Goal: Communication & Community: Answer question/provide support

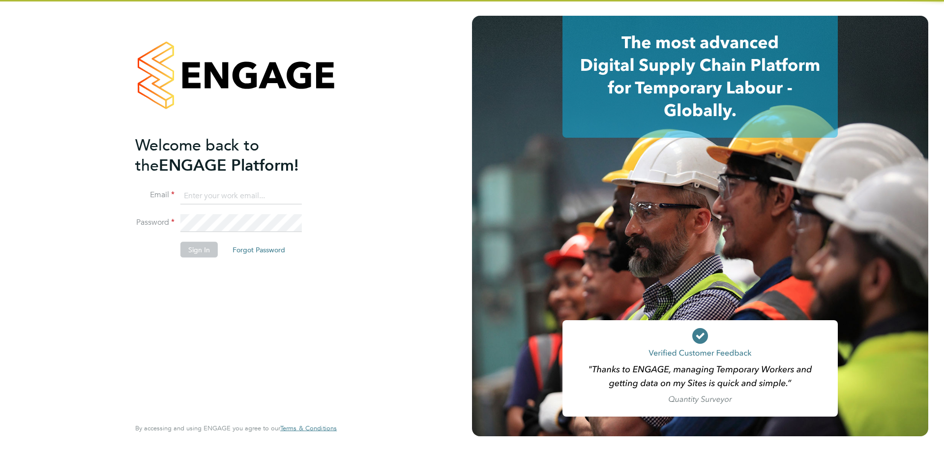
click at [242, 199] on input at bounding box center [240, 196] width 121 height 18
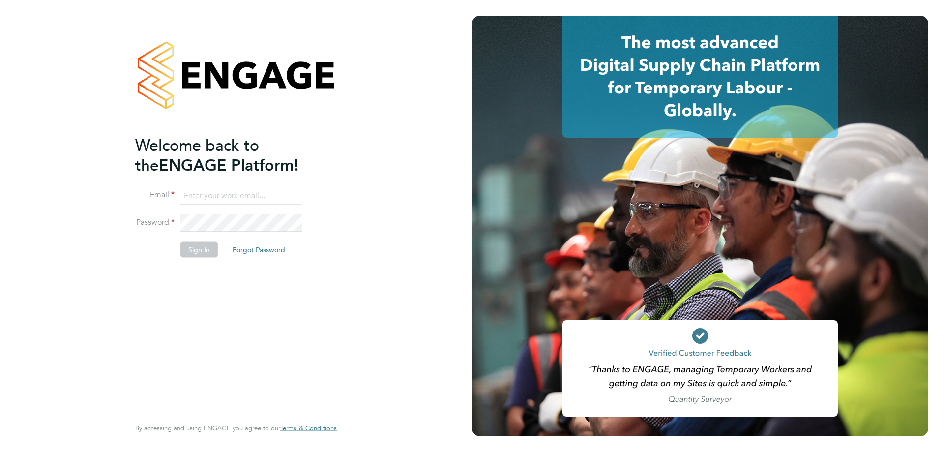
type input "[EMAIL_ADDRESS][DOMAIN_NAME]"
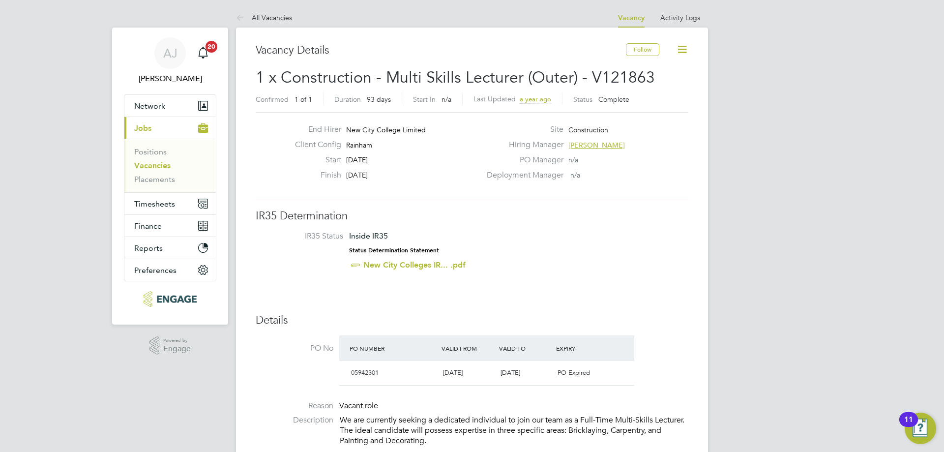
drag, startPoint x: 161, startPoint y: 162, endPoint x: 137, endPoint y: 174, distance: 26.2
click at [161, 162] on link "Vacancies" at bounding box center [152, 165] width 36 height 9
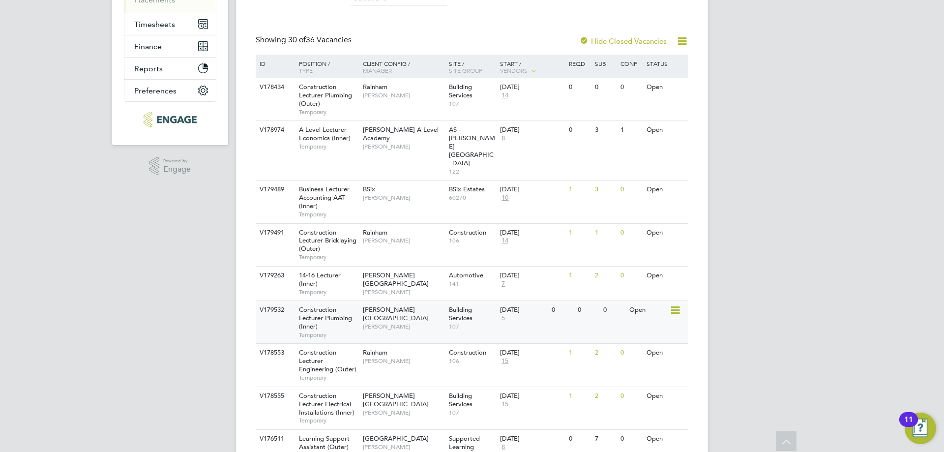
scroll to position [197, 0]
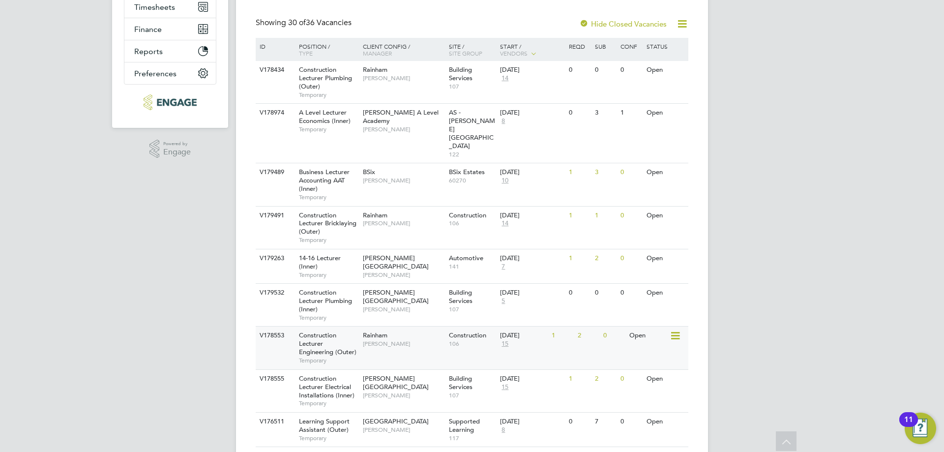
click at [332, 331] on span "Construction Lecturer Engineering (Outer)" at bounding box center [328, 343] width 58 height 25
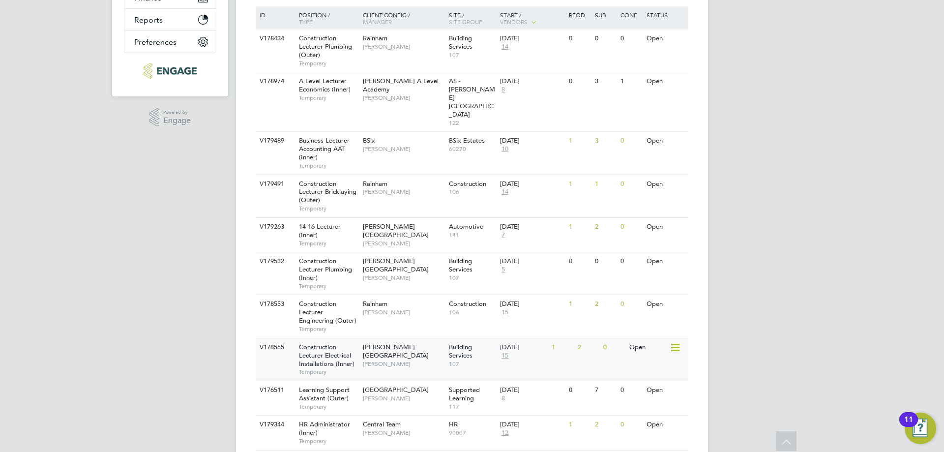
scroll to position [246, 0]
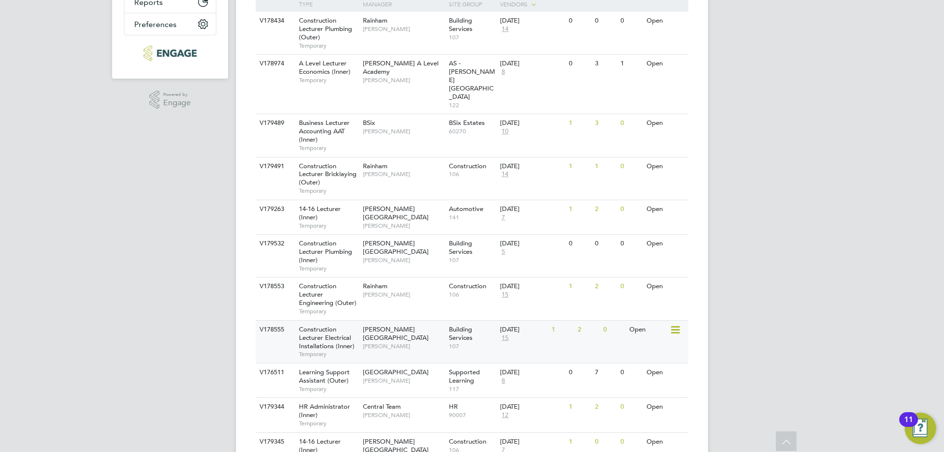
click at [327, 325] on span "Construction Lecturer Electrical Installations (Inner)" at bounding box center [327, 337] width 56 height 25
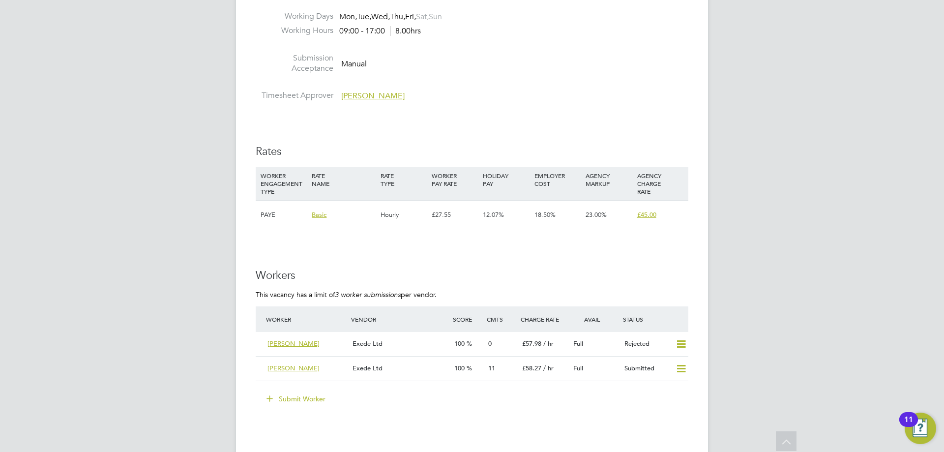
scroll to position [1623, 0]
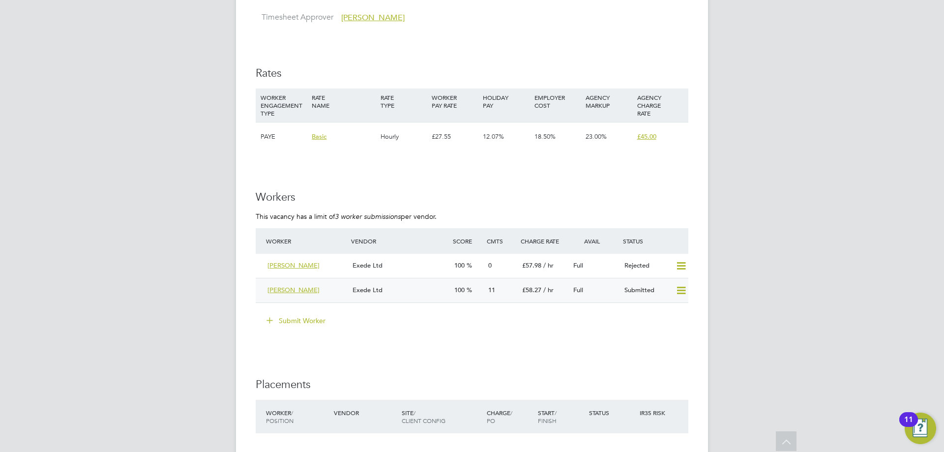
click at [395, 291] on div "Exede Ltd" at bounding box center [400, 290] width 102 height 16
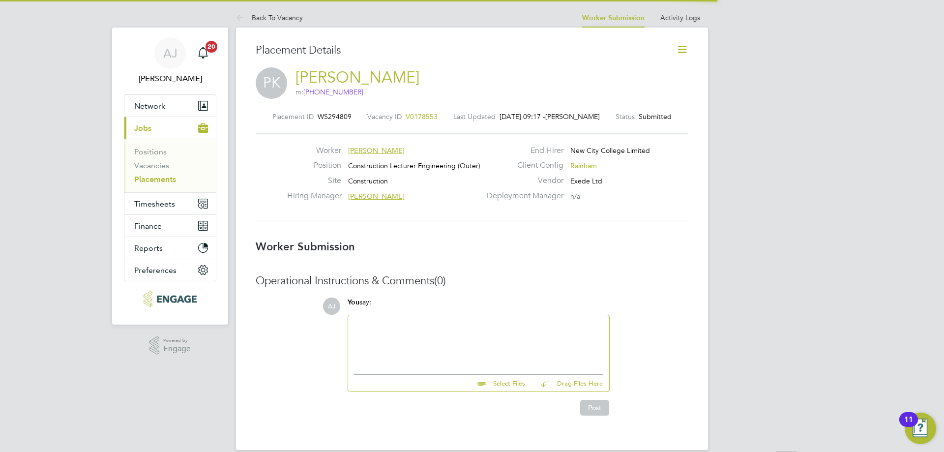
scroll to position [5, 5]
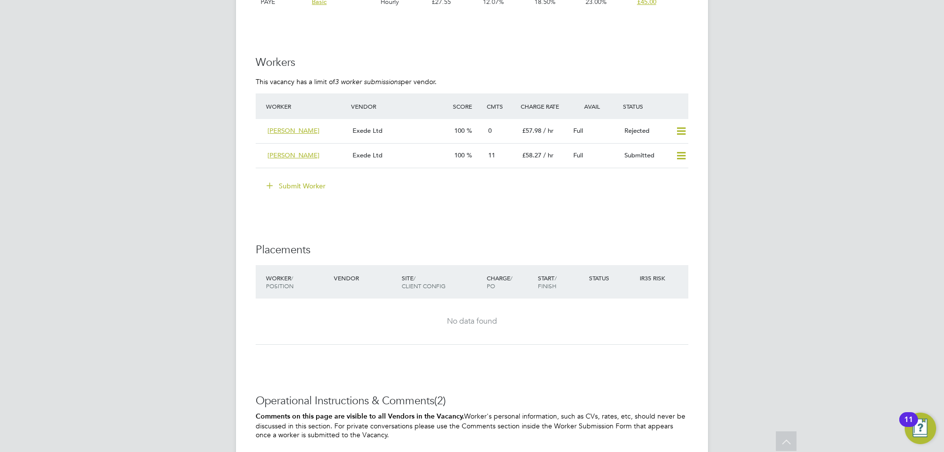
scroll to position [1672, 0]
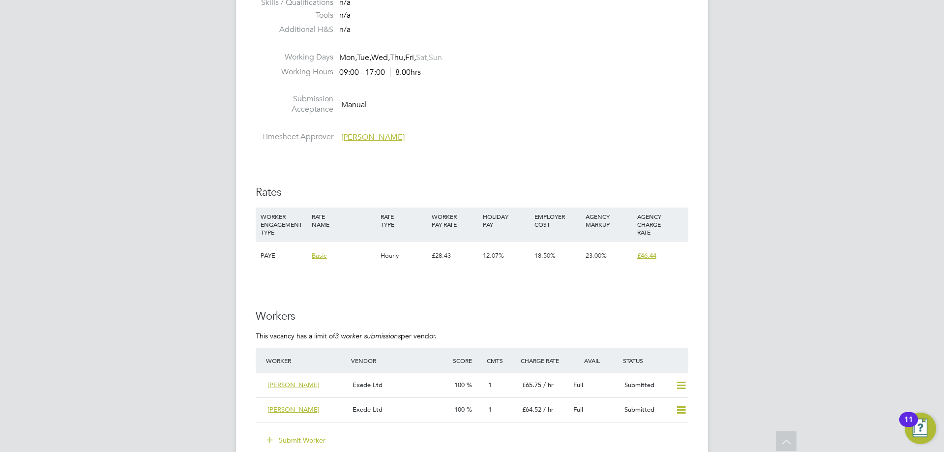
scroll to position [1770, 0]
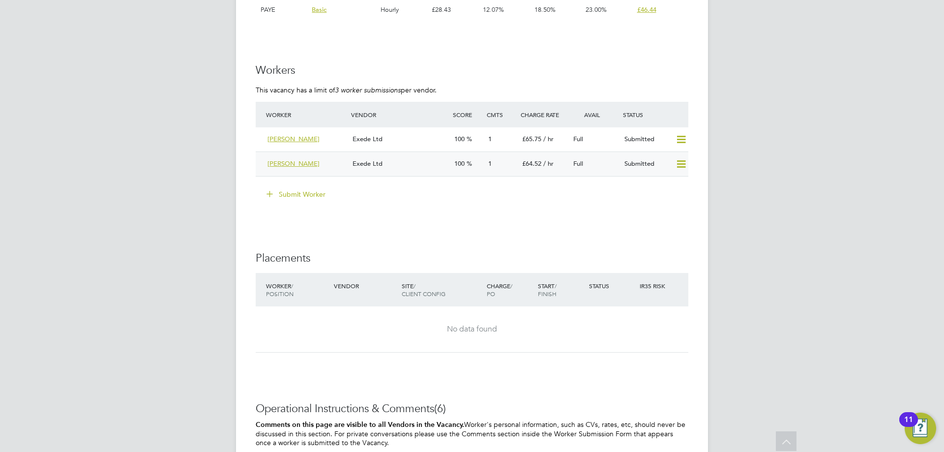
click at [413, 163] on div "Exede Ltd" at bounding box center [400, 164] width 102 height 16
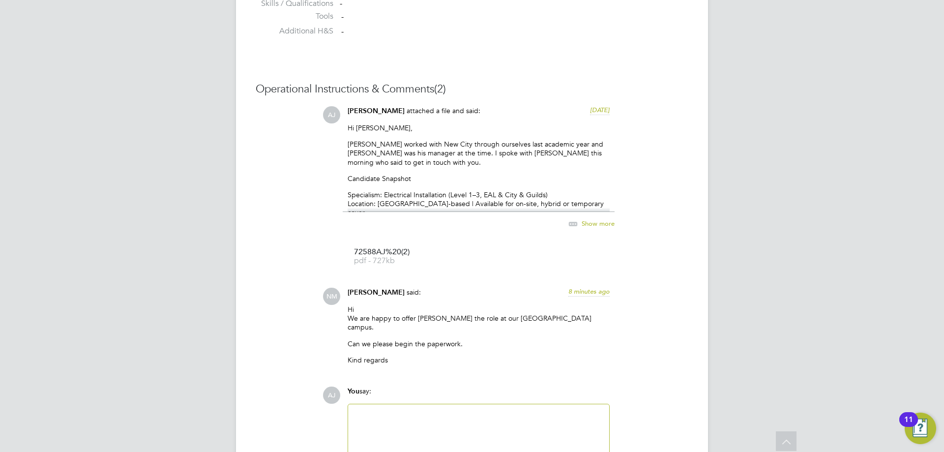
scroll to position [936, 0]
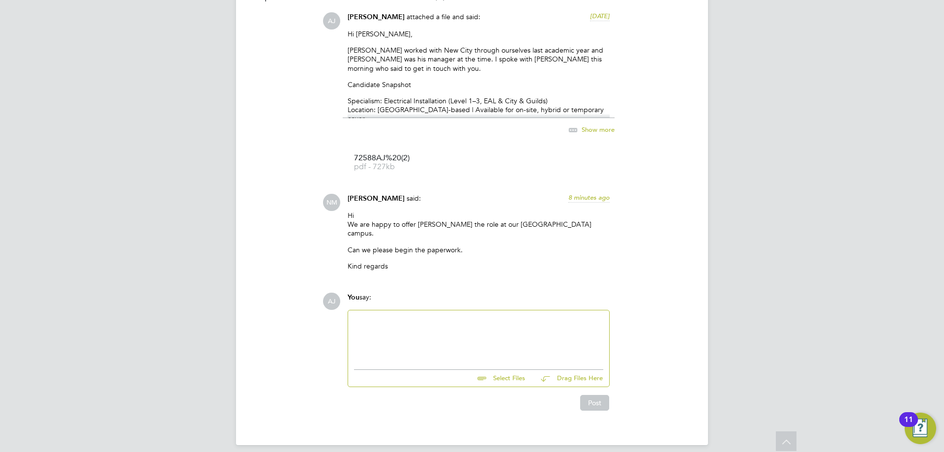
scroll to position [936, 0]
click at [385, 328] on div at bounding box center [478, 337] width 249 height 42
click at [579, 325] on div at bounding box center [478, 329] width 249 height 9
drag, startPoint x: 424, startPoint y: 329, endPoint x: 408, endPoint y: 341, distance: 20.4
click at [386, 333] on div "Thank you and Lawren" at bounding box center [478, 337] width 249 height 9
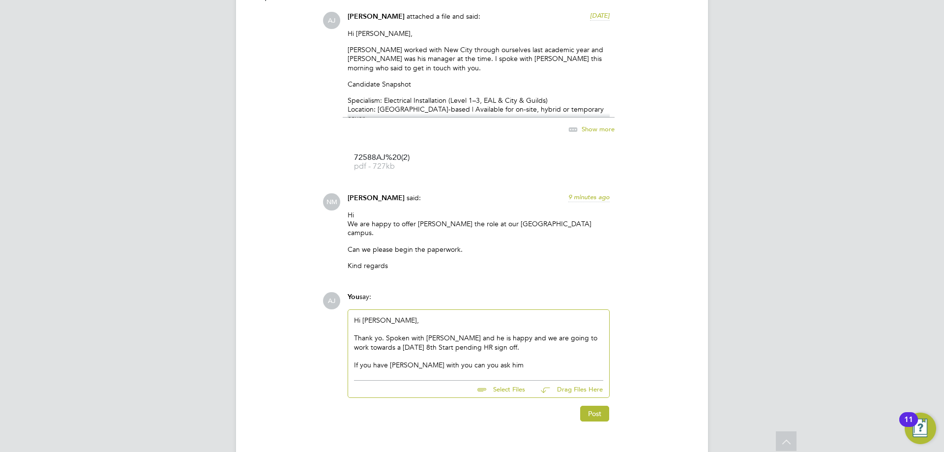
click at [358, 360] on div "If you have Chris Roper with you can you ask him" at bounding box center [478, 364] width 249 height 9
click at [578, 360] on div "Can I ask a favour, if you have Chris Roper with you can you ask him" at bounding box center [478, 364] width 249 height 9
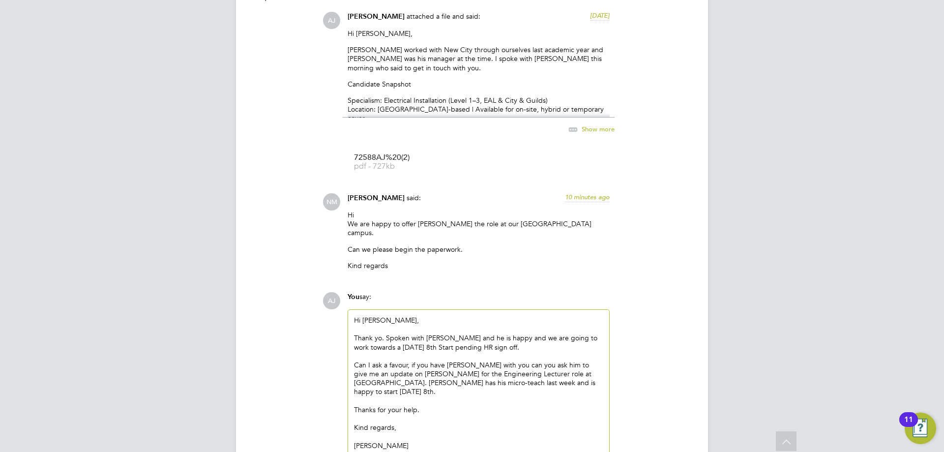
scroll to position [1019, 0]
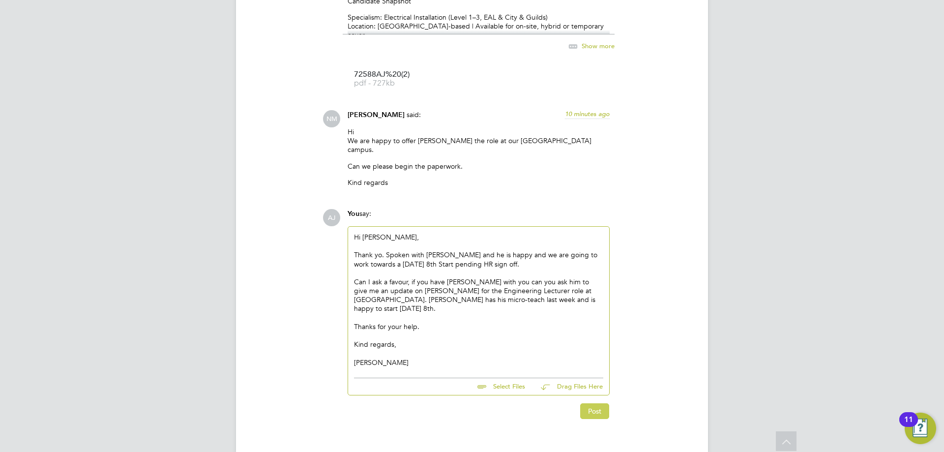
click at [598, 403] on button "Post" at bounding box center [594, 411] width 29 height 16
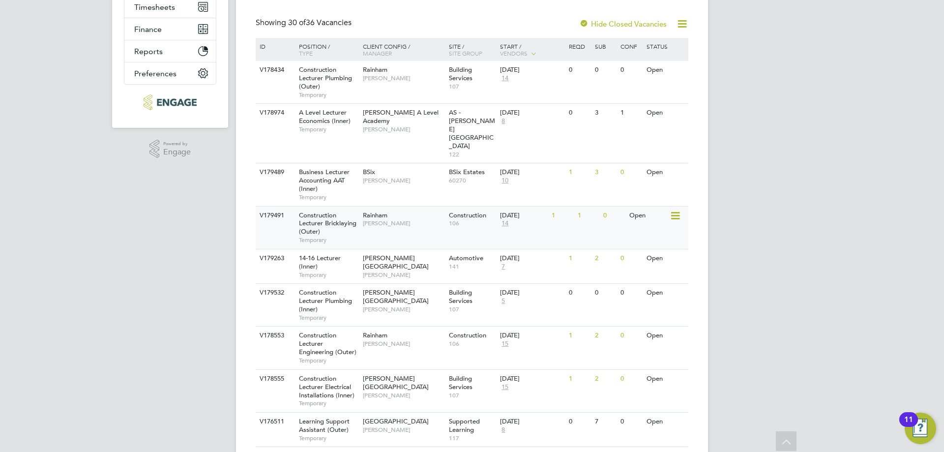
scroll to position [148, 0]
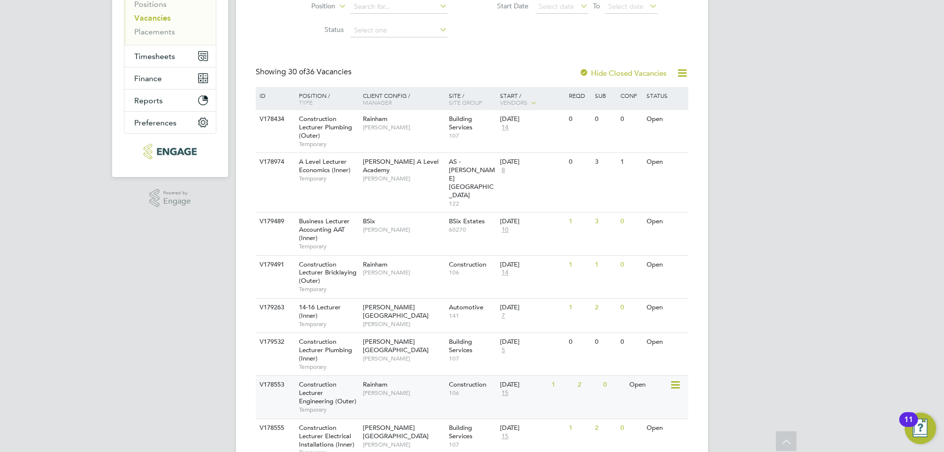
click at [338, 376] on div "Construction Lecturer Engineering (Outer) Temporary" at bounding box center [326, 397] width 69 height 42
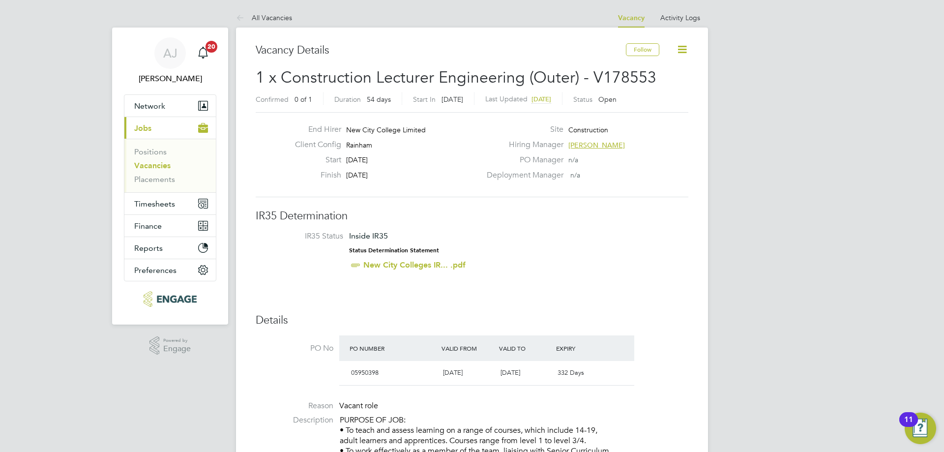
scroll to position [5, 5]
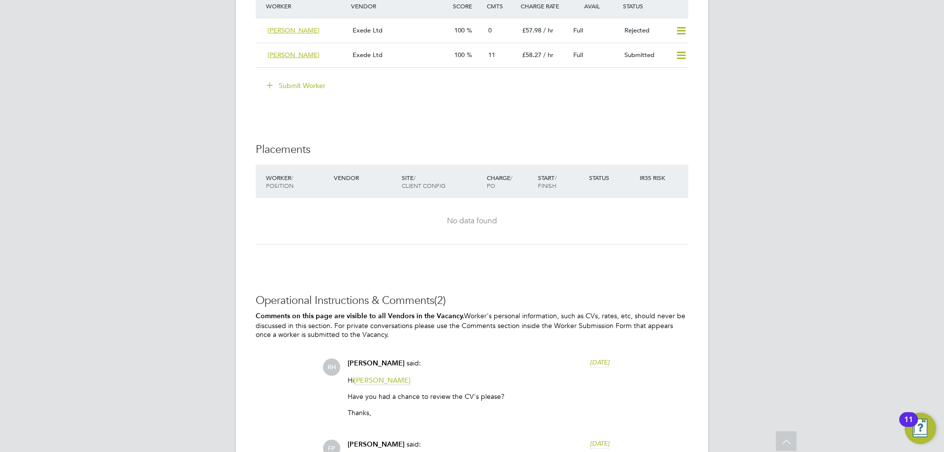
scroll to position [1842, 0]
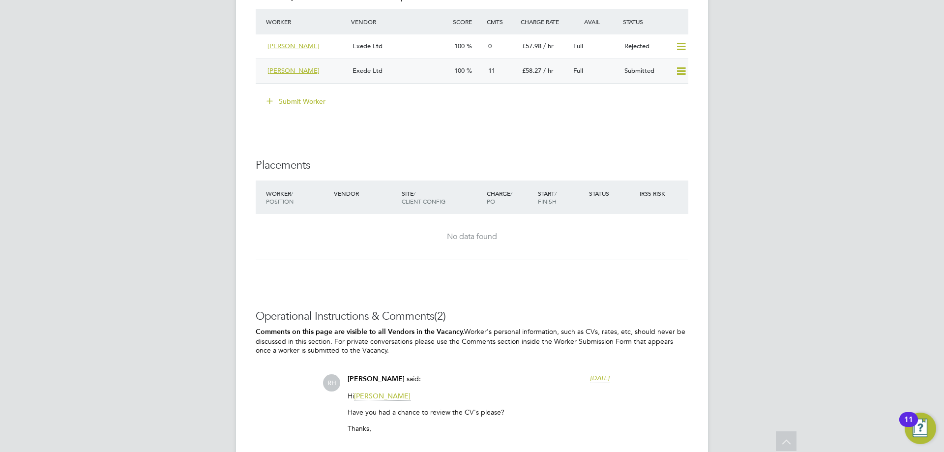
click at [420, 72] on div "Exede Ltd" at bounding box center [400, 71] width 102 height 16
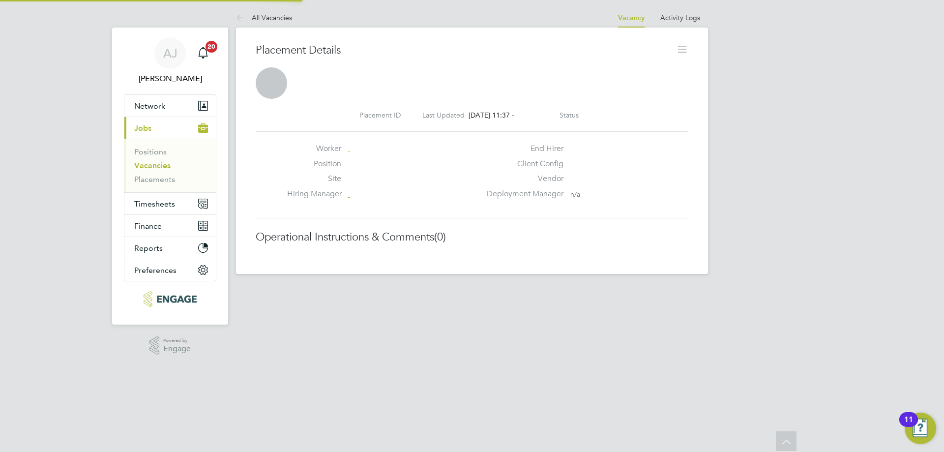
scroll to position [5, 5]
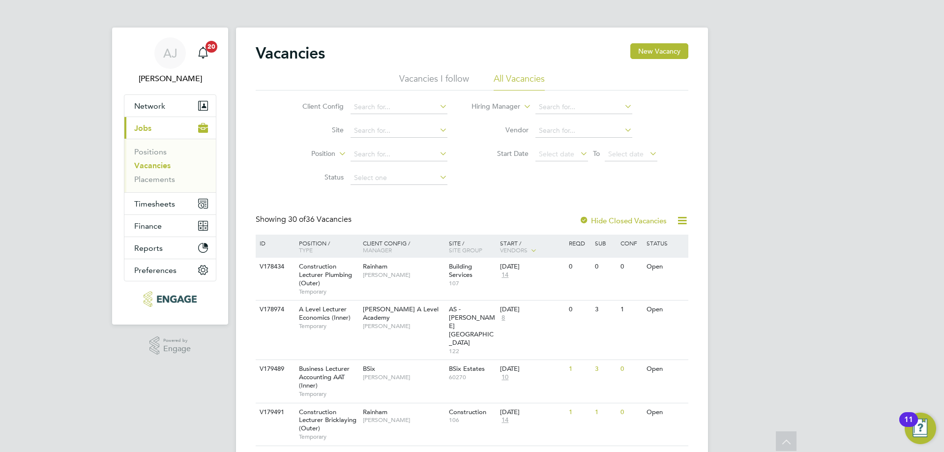
scroll to position [148, 0]
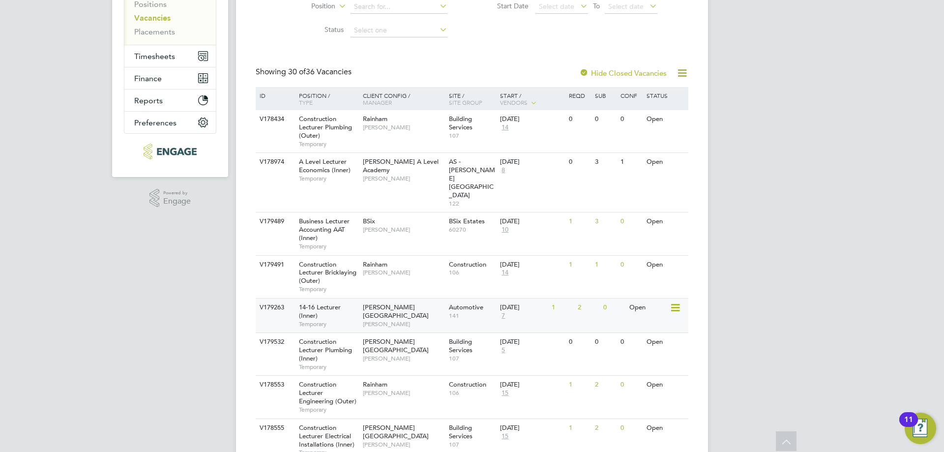
click at [313, 320] on span "Temporary" at bounding box center [328, 324] width 59 height 8
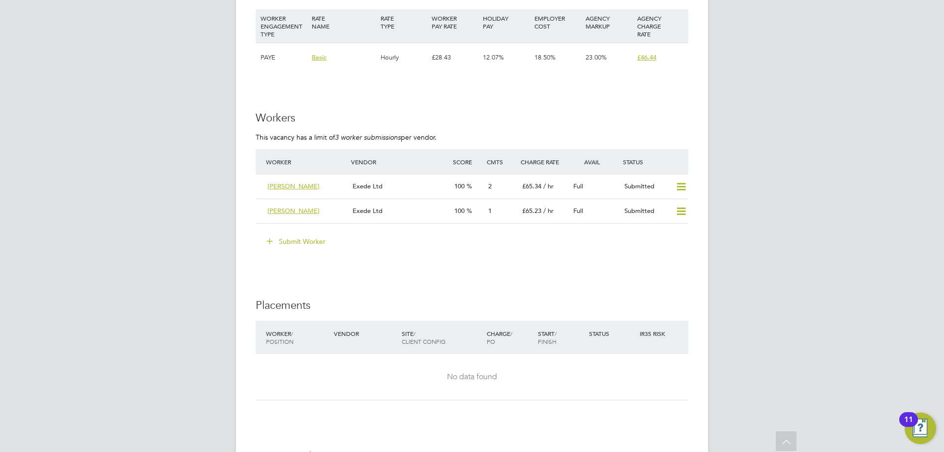
scroll to position [1869, 0]
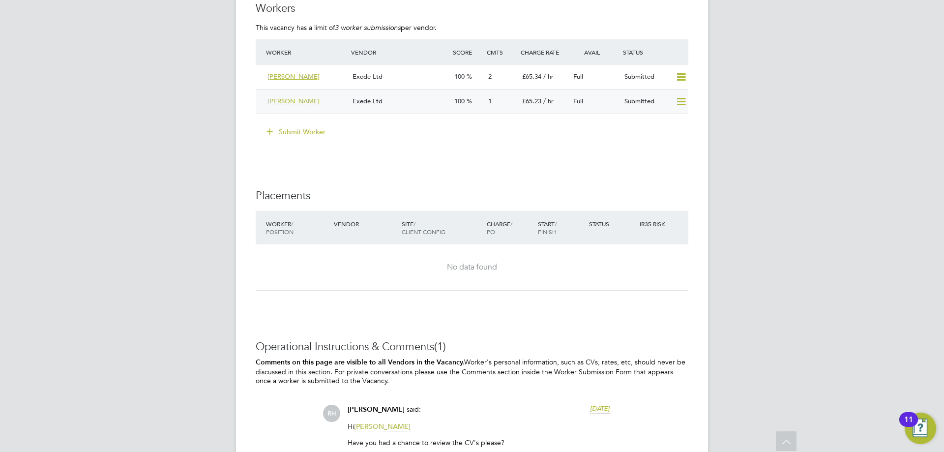
click at [415, 103] on div "Exede Ltd" at bounding box center [400, 101] width 102 height 16
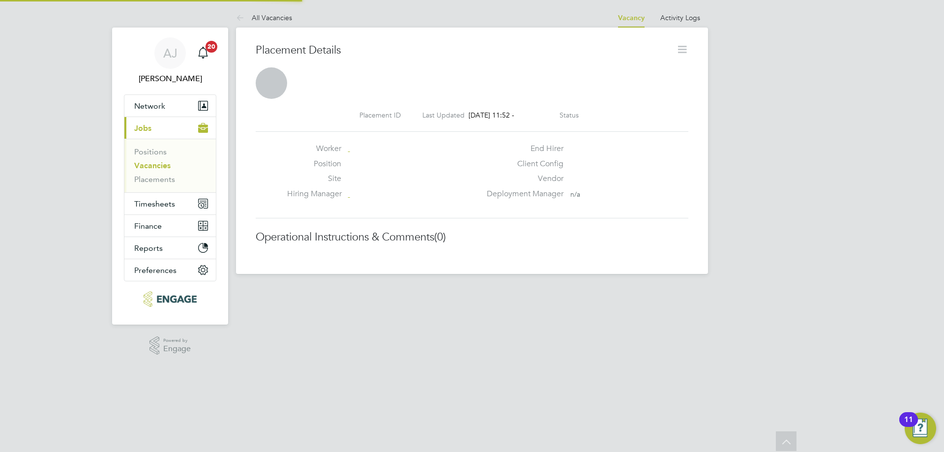
scroll to position [5, 5]
